Goal: Browse casually

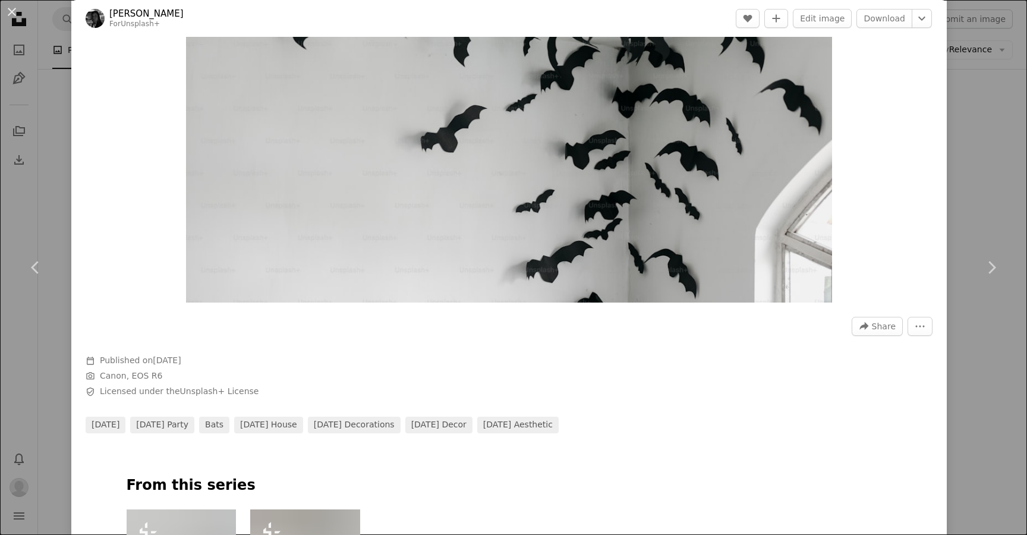
scroll to position [933, 0]
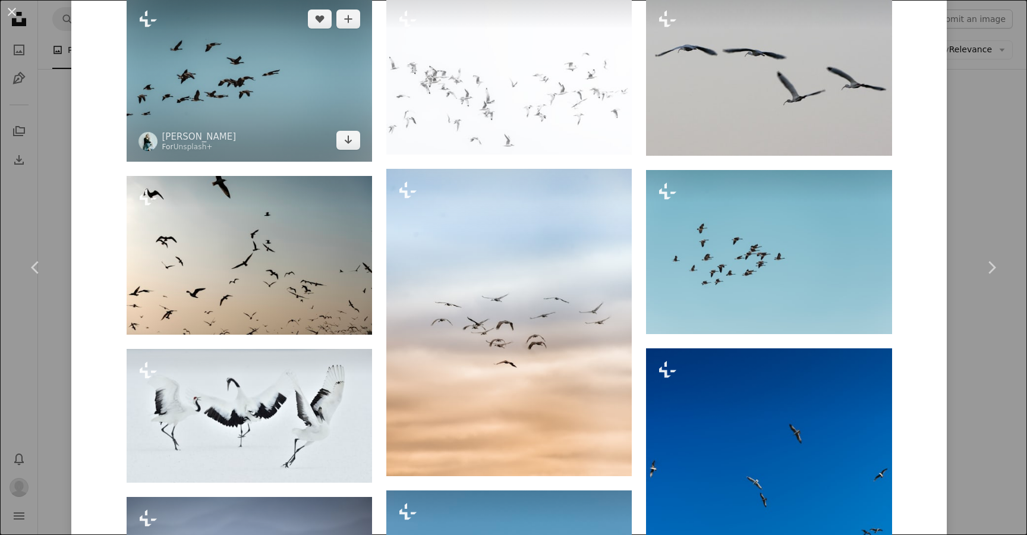
click at [257, 95] on img at bounding box center [249, 80] width 245 height 164
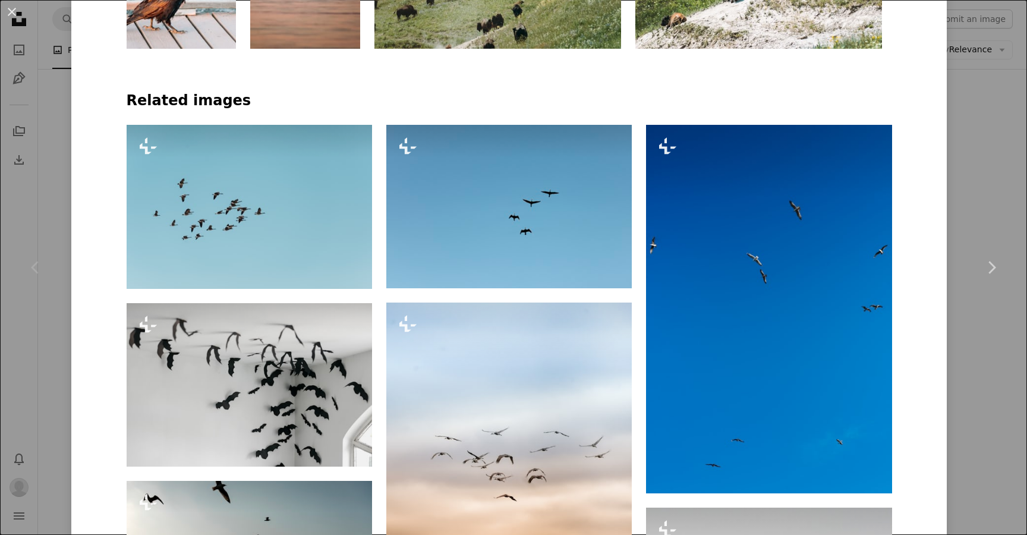
scroll to position [784, 0]
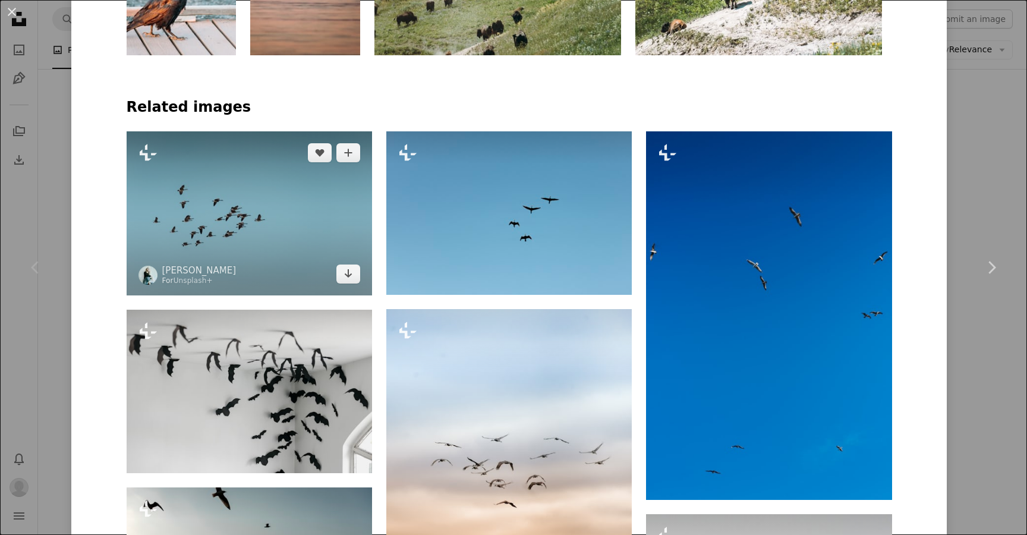
click at [276, 194] on img at bounding box center [249, 213] width 245 height 164
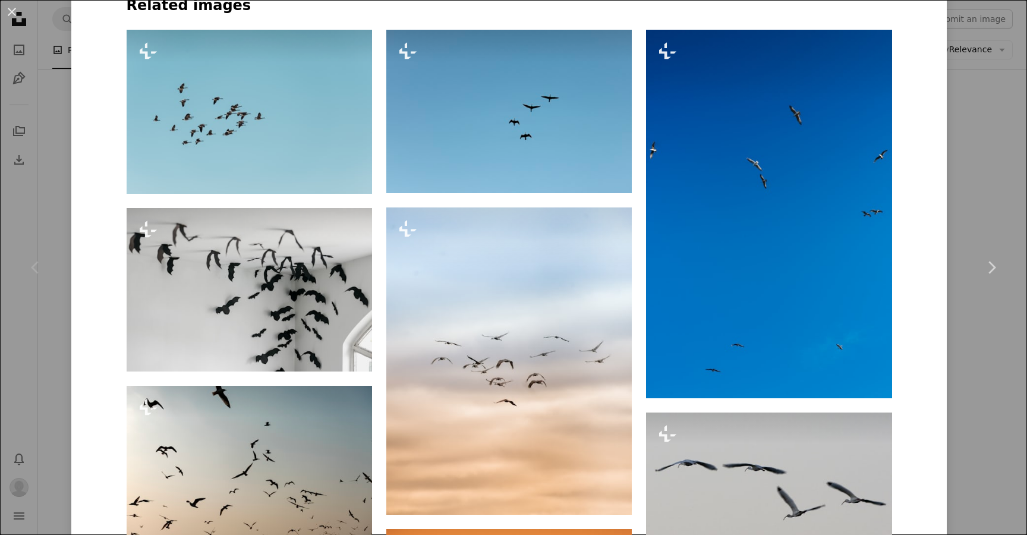
scroll to position [880, 0]
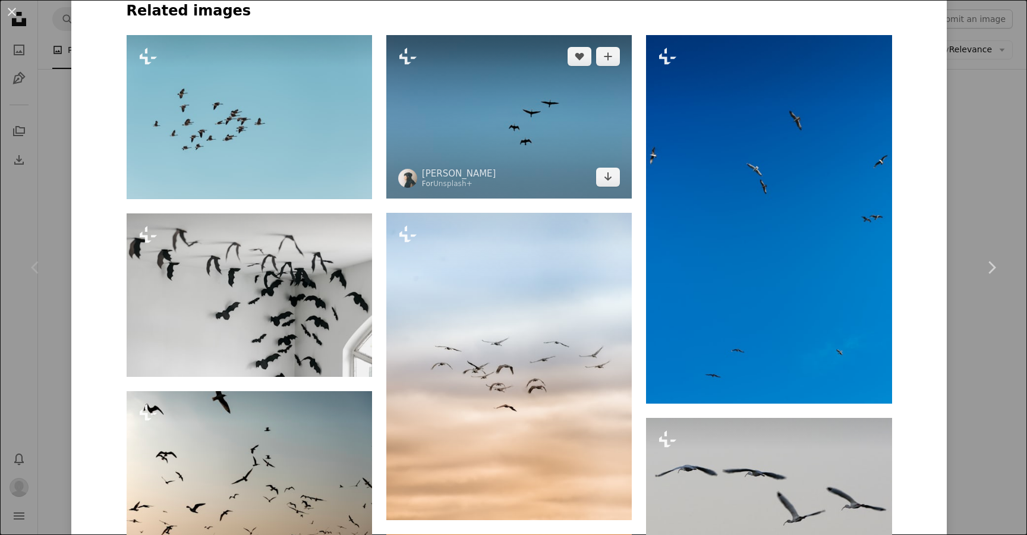
click at [542, 119] on img at bounding box center [508, 116] width 245 height 163
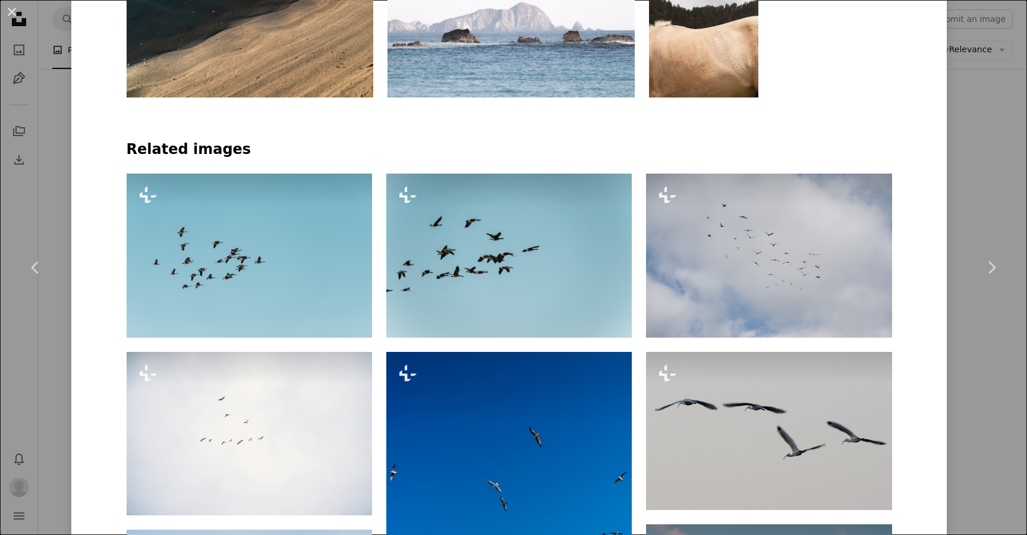
scroll to position [712, 0]
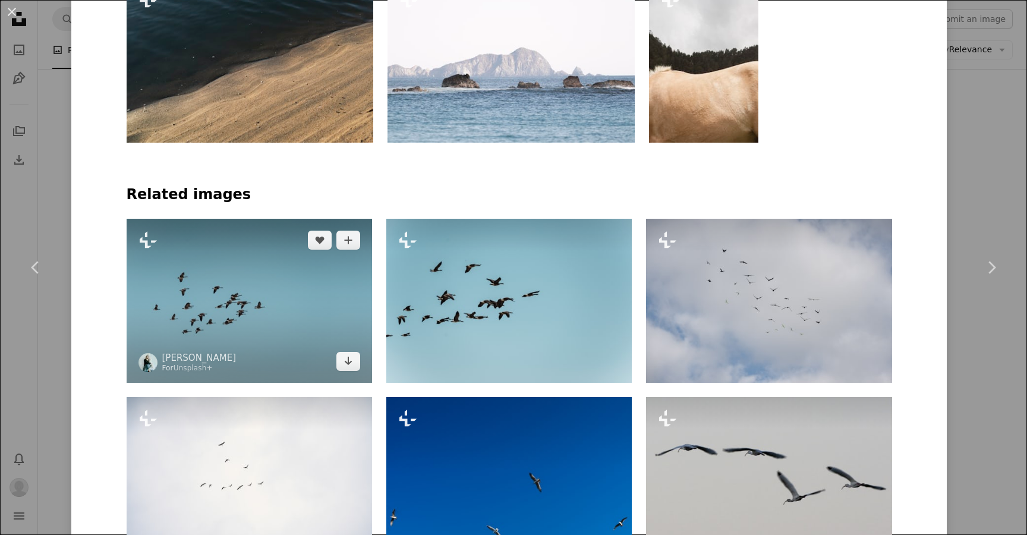
click at [292, 301] on img at bounding box center [249, 301] width 245 height 164
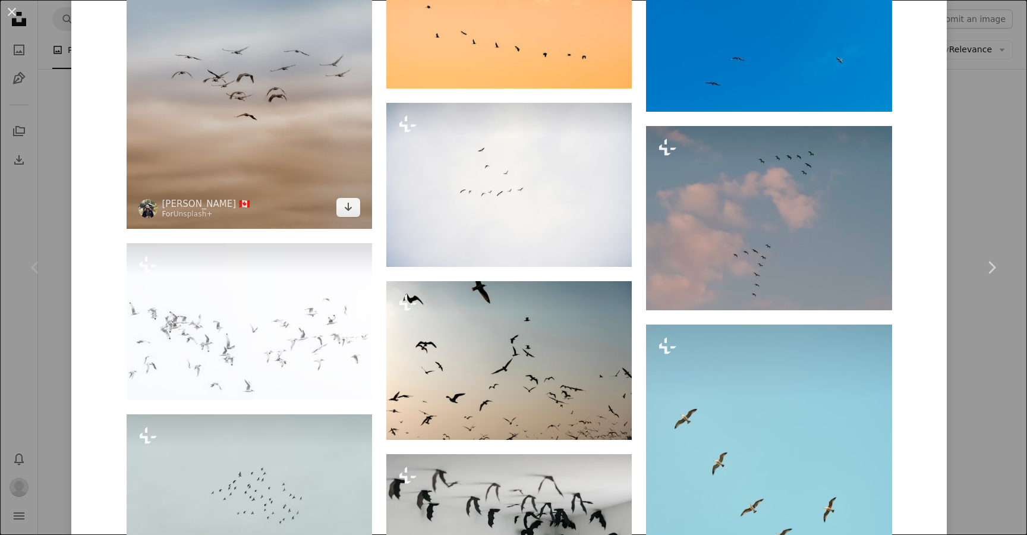
scroll to position [1181, 0]
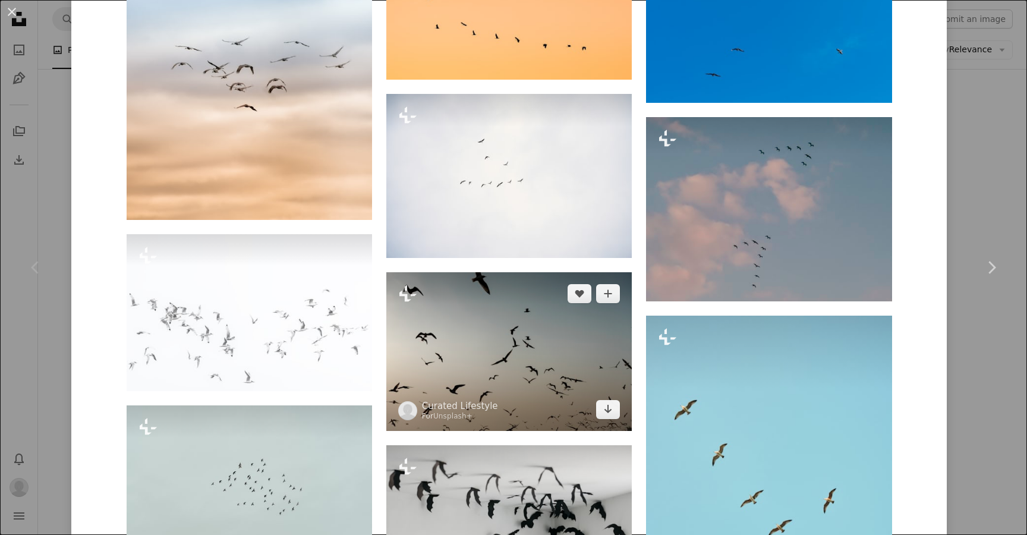
click at [466, 363] on img at bounding box center [508, 351] width 245 height 159
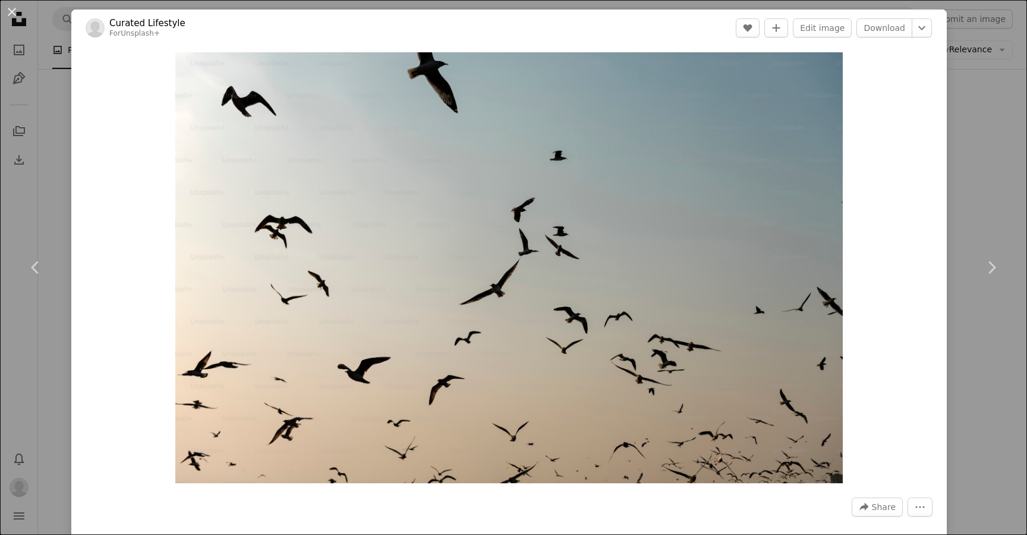
click at [975, 111] on div "An X shape Chevron left Chevron right Curated Lifestyle For Unsplash+ A heart A…" at bounding box center [513, 267] width 1027 height 535
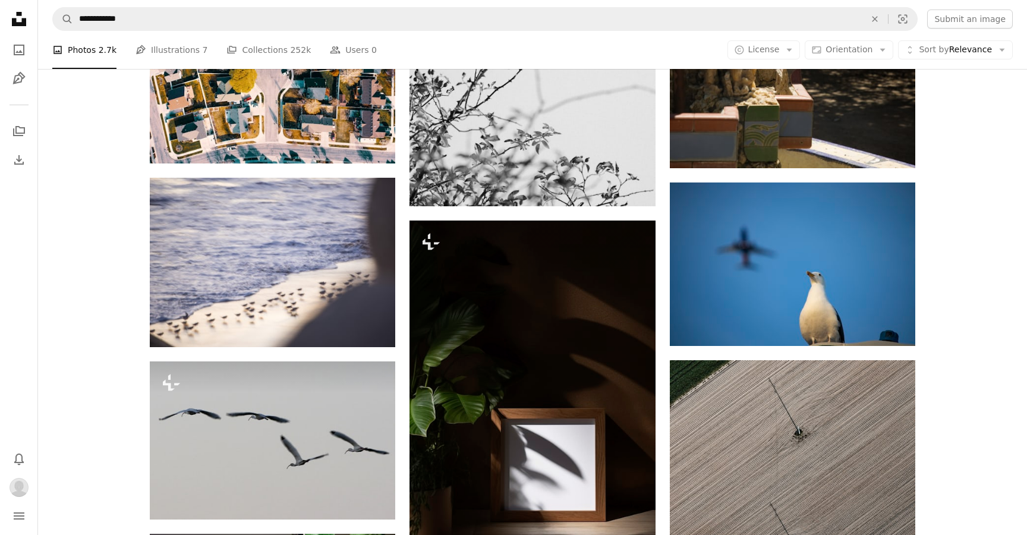
scroll to position [23884, 0]
